Goal: Information Seeking & Learning: Learn about a topic

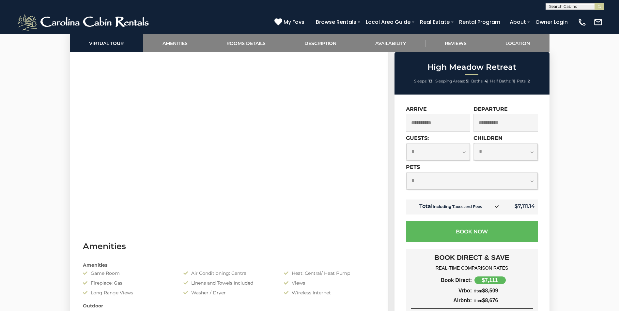
scroll to position [359, 0]
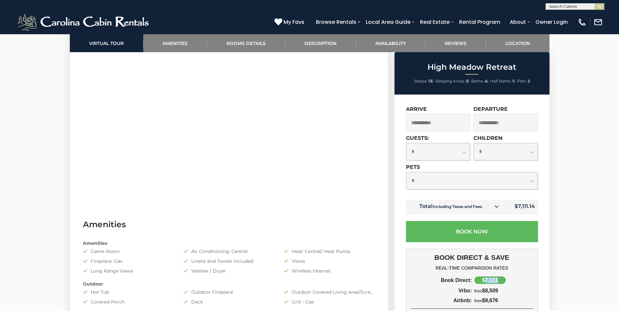
drag, startPoint x: 499, startPoint y: 280, endPoint x: 484, endPoint y: 279, distance: 15.7
click at [484, 279] on div "$7,111" at bounding box center [489, 281] width 31 height 8
copy div "7,111"
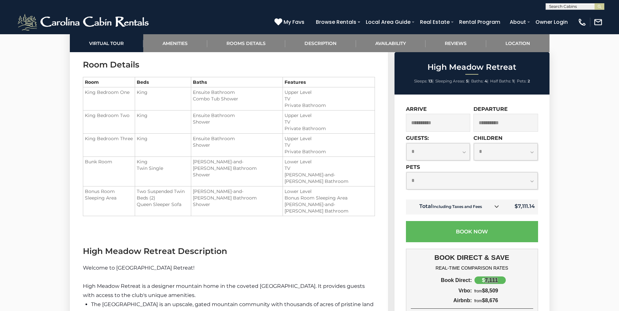
scroll to position [913, 0]
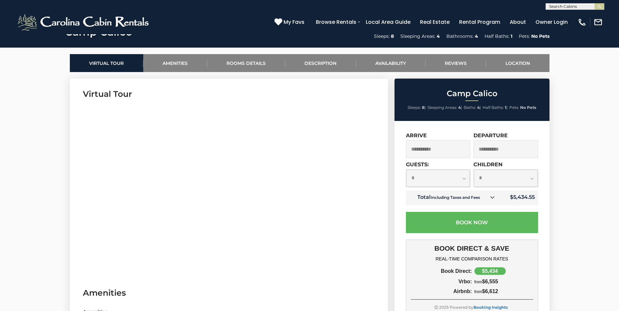
scroll to position [293, 0]
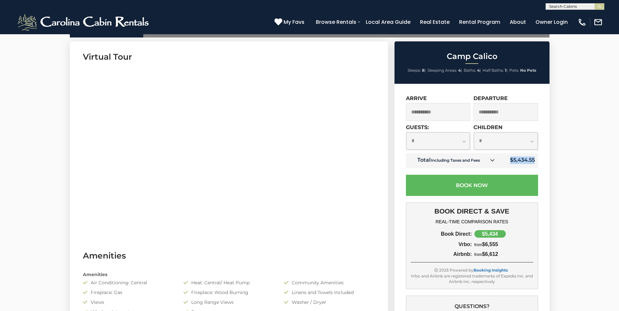
drag, startPoint x: 535, startPoint y: 159, endPoint x: 510, endPoint y: 160, distance: 25.1
click at [308, 145] on td "$5,434.55" at bounding box center [519, 160] width 38 height 15
copy td "$5,434.55"
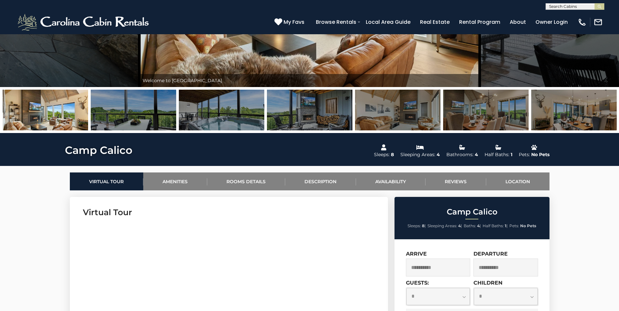
scroll to position [98, 0]
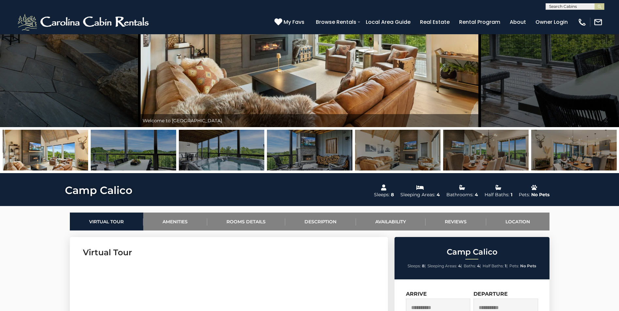
click at [308, 145] on img at bounding box center [573, 150] width 85 height 41
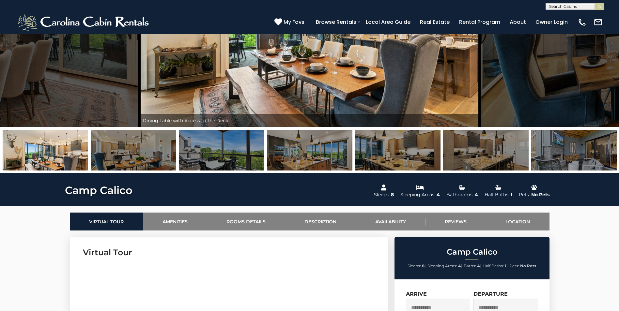
click at [308, 145] on img at bounding box center [573, 150] width 85 height 41
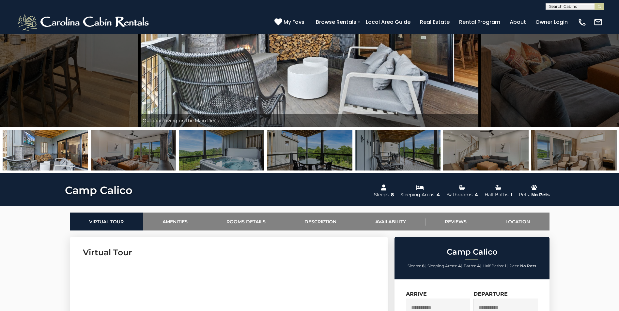
click at [308, 145] on img at bounding box center [573, 150] width 85 height 41
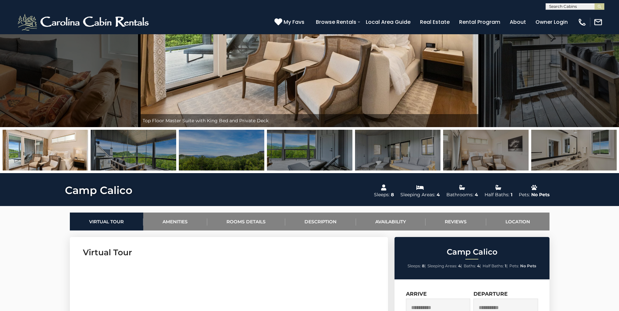
click at [308, 145] on img at bounding box center [573, 150] width 85 height 41
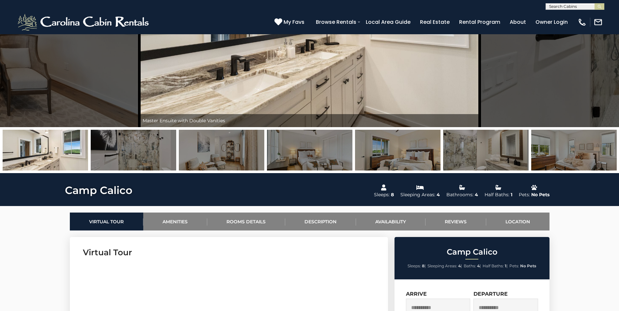
click at [308, 145] on img at bounding box center [573, 150] width 85 height 41
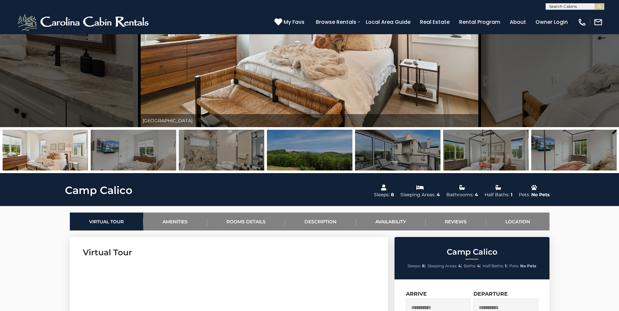
click at [308, 145] on img at bounding box center [573, 150] width 85 height 41
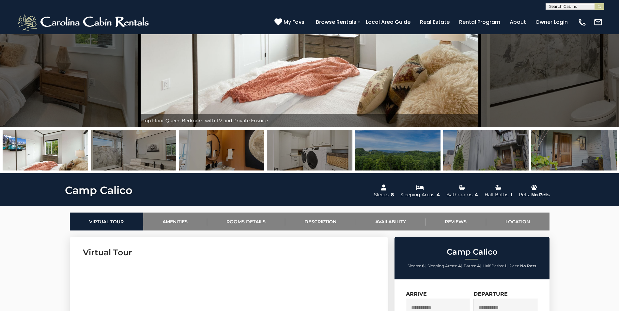
click at [308, 145] on img at bounding box center [573, 150] width 85 height 41
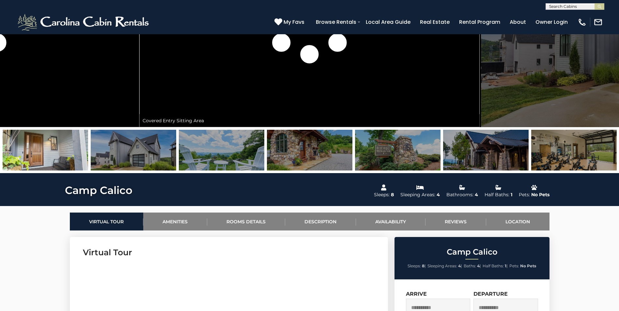
click at [308, 145] on img at bounding box center [573, 150] width 85 height 41
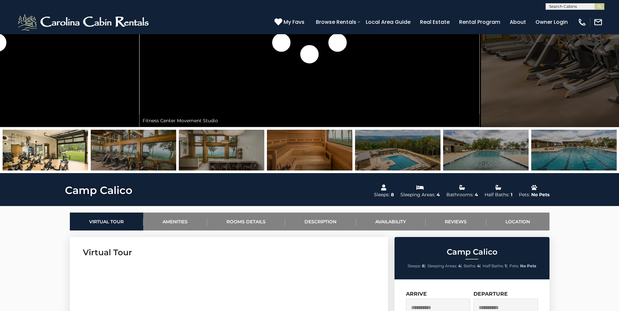
click at [308, 145] on img at bounding box center [573, 150] width 85 height 41
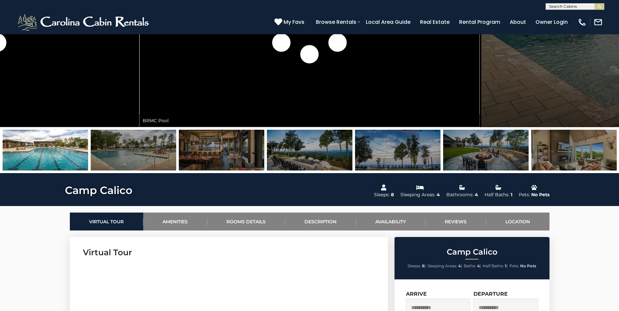
click at [308, 145] on img at bounding box center [573, 150] width 85 height 41
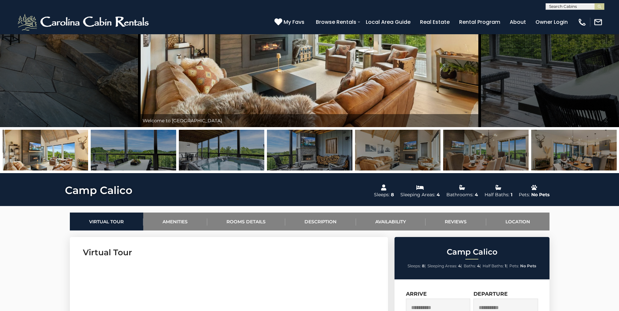
click at [308, 145] on img at bounding box center [573, 150] width 85 height 41
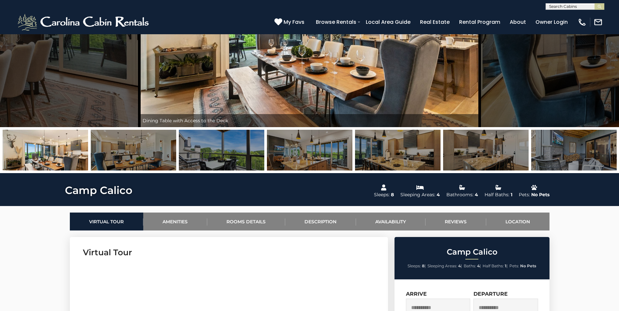
click at [308, 145] on img at bounding box center [573, 150] width 85 height 41
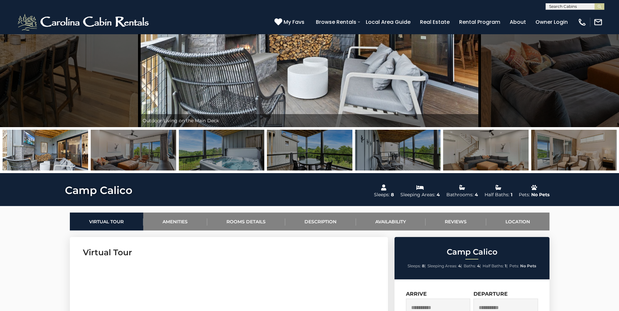
click at [308, 145] on img at bounding box center [573, 150] width 85 height 41
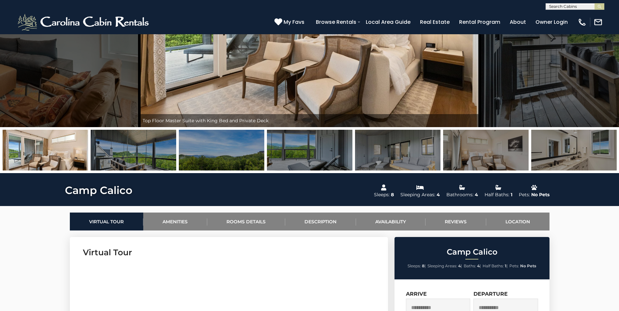
click at [308, 145] on img at bounding box center [573, 150] width 85 height 41
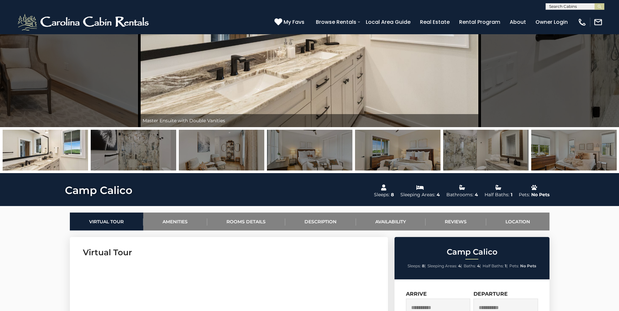
click at [308, 145] on img at bounding box center [573, 150] width 85 height 41
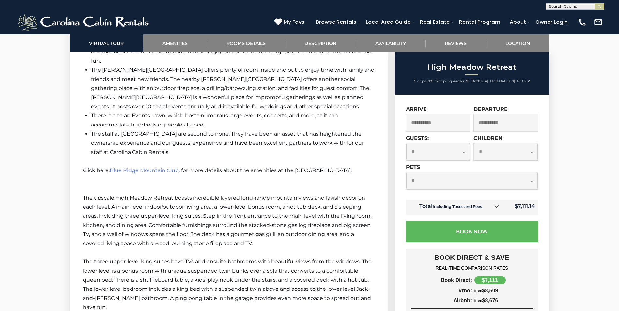
scroll to position [1129, 0]
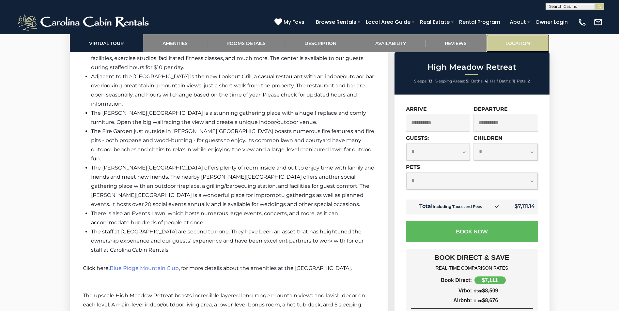
click at [503, 41] on link "Location" at bounding box center [517, 43] width 63 height 18
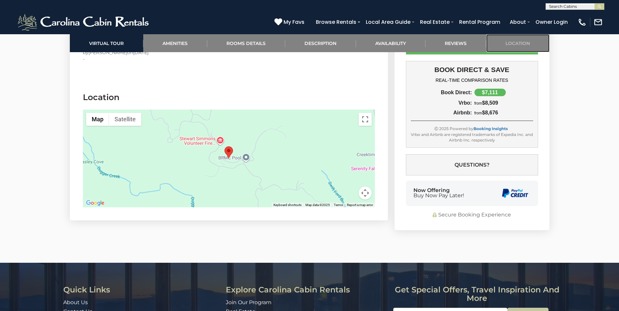
scroll to position [1888, 0]
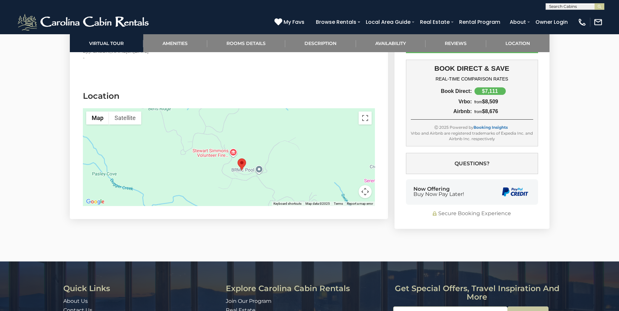
drag, startPoint x: 242, startPoint y: 108, endPoint x: 257, endPoint y: 126, distance: 22.7
click at [257, 126] on div at bounding box center [229, 157] width 292 height 98
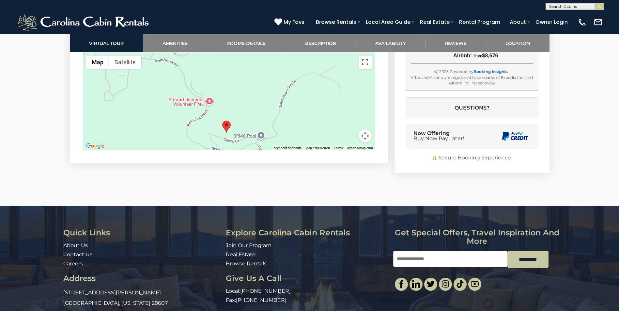
scroll to position [1846, 0]
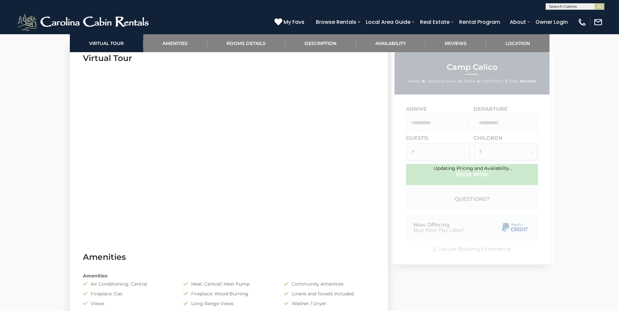
scroll to position [196, 0]
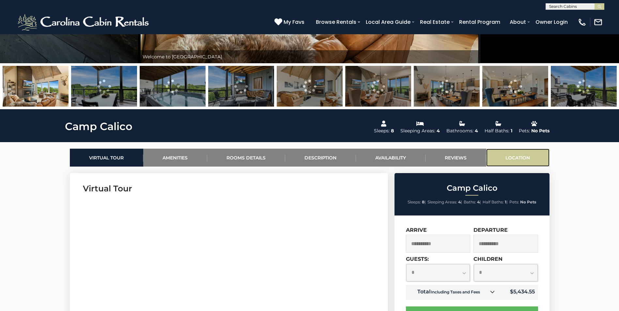
click at [518, 153] on link "Location" at bounding box center [517, 158] width 63 height 18
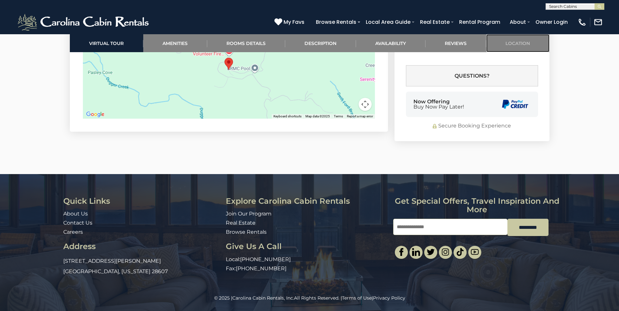
scroll to position [1961, 0]
